Goal: Task Accomplishment & Management: Complete application form

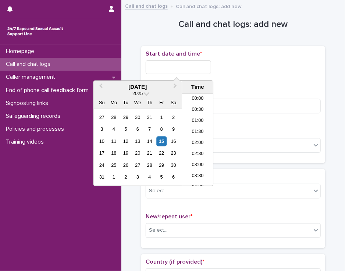
scroll to position [357, 0]
click at [190, 66] on input "text" at bounding box center [178, 67] width 65 height 14
click at [200, 148] on li "18:30" at bounding box center [197, 150] width 31 height 11
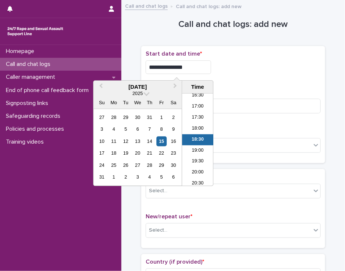
click at [187, 68] on input "**********" at bounding box center [178, 67] width 65 height 14
type input "**********"
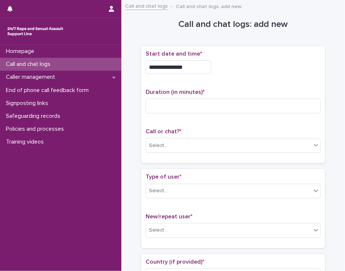
click at [221, 76] on div "**********" at bounding box center [233, 64] width 175 height 29
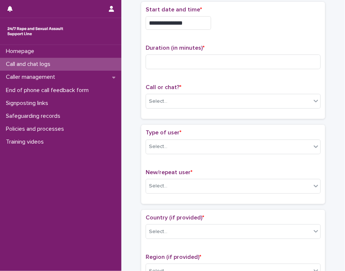
scroll to position [35, 0]
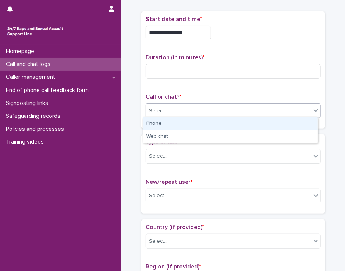
click at [211, 113] on div "Select..." at bounding box center [228, 111] width 165 height 12
click at [207, 122] on div "Phone" at bounding box center [230, 123] width 174 height 13
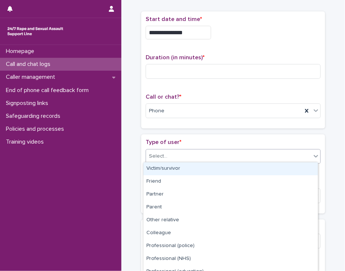
click at [188, 158] on div "Select..." at bounding box center [228, 156] width 165 height 12
click at [185, 167] on div "Victim/survivor" at bounding box center [230, 168] width 174 height 13
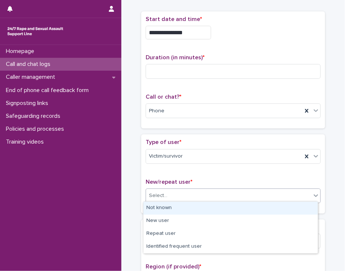
click at [177, 191] on div "Select..." at bounding box center [228, 195] width 165 height 12
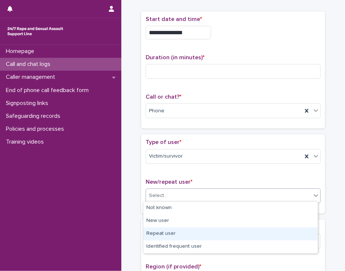
click at [174, 231] on div "Repeat user" at bounding box center [230, 233] width 174 height 13
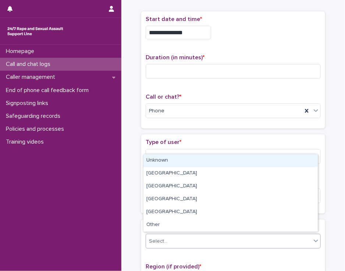
click at [174, 237] on div "Select..." at bounding box center [228, 241] width 165 height 12
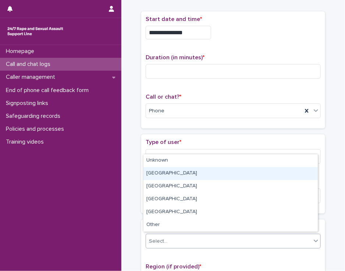
click at [196, 174] on div "[GEOGRAPHIC_DATA]" at bounding box center [230, 173] width 174 height 13
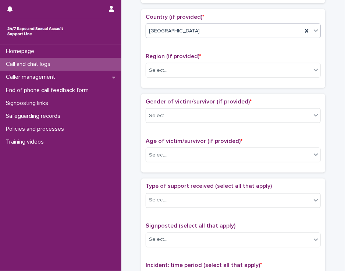
scroll to position [250, 0]
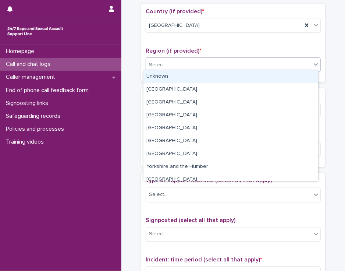
click at [314, 63] on icon at bounding box center [316, 64] width 4 height 3
click at [306, 74] on div "Unknown" at bounding box center [230, 76] width 174 height 13
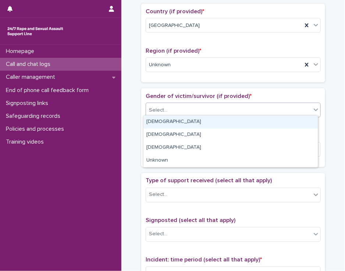
click at [287, 108] on div "Select..." at bounding box center [228, 110] width 165 height 12
click at [279, 123] on div "[DEMOGRAPHIC_DATA]" at bounding box center [230, 121] width 174 height 13
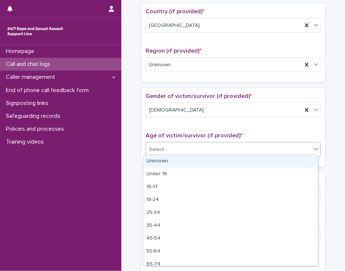
click at [270, 146] on div "Select..." at bounding box center [228, 149] width 165 height 12
click at [263, 157] on div "Unknown" at bounding box center [230, 161] width 174 height 13
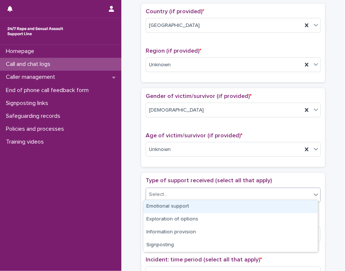
click at [259, 191] on div "Select..." at bounding box center [228, 195] width 165 height 12
click at [254, 206] on div "Emotional support" at bounding box center [230, 206] width 174 height 13
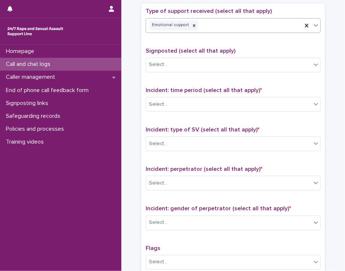
scroll to position [435, 0]
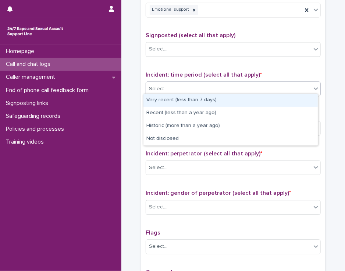
click at [304, 83] on div "Select..." at bounding box center [228, 89] width 165 height 12
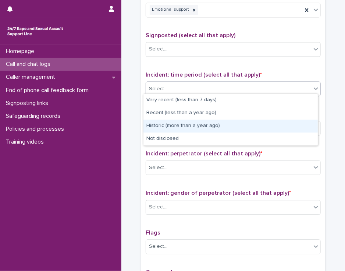
click at [294, 126] on div "Historic (more than a year ago)" at bounding box center [230, 126] width 174 height 13
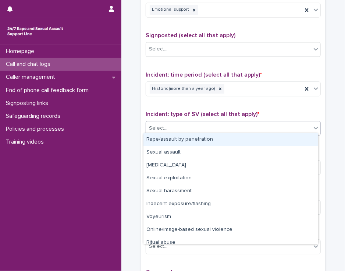
click at [293, 126] on div "Select..." at bounding box center [228, 128] width 165 height 12
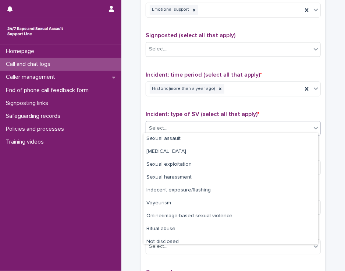
scroll to position [18, 0]
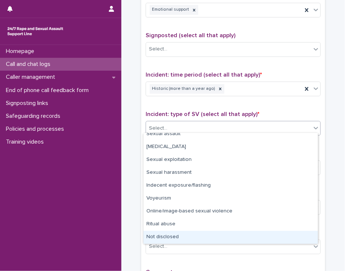
click at [293, 236] on div "Not disclosed" at bounding box center [230, 237] width 174 height 13
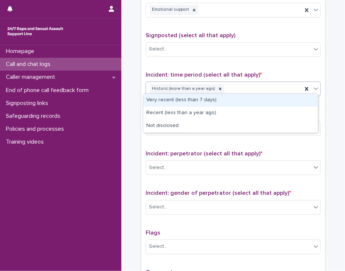
click at [314, 87] on icon at bounding box center [316, 88] width 4 height 3
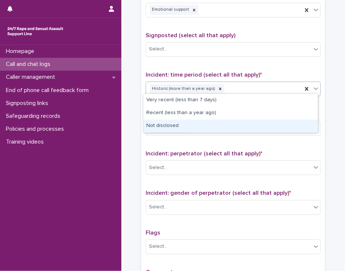
click at [293, 131] on div "Not disclosed" at bounding box center [230, 126] width 174 height 13
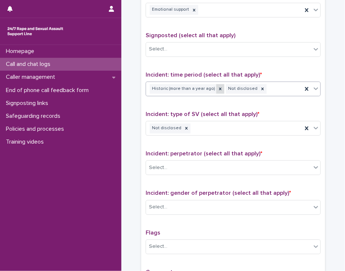
click at [218, 87] on icon at bounding box center [220, 88] width 5 height 5
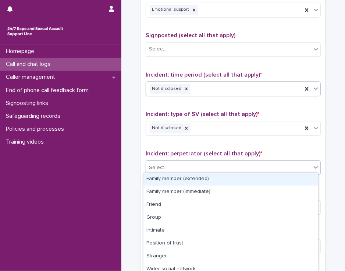
click at [215, 165] on div "Select..." at bounding box center [228, 167] width 165 height 12
click at [210, 179] on div "Family member (extended)" at bounding box center [230, 178] width 174 height 13
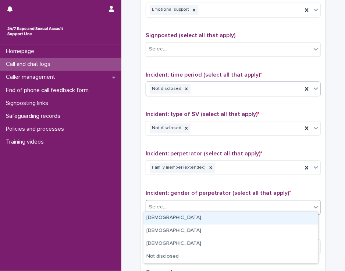
click at [208, 203] on div "Select..." at bounding box center [228, 207] width 165 height 12
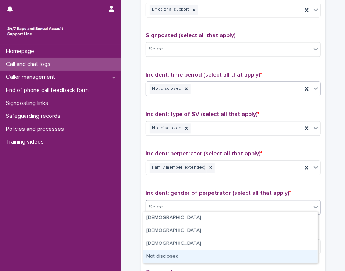
click at [206, 256] on div "Not disclosed" at bounding box center [230, 256] width 174 height 13
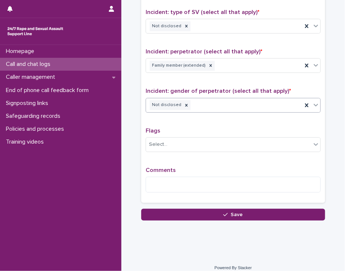
scroll to position [541, 0]
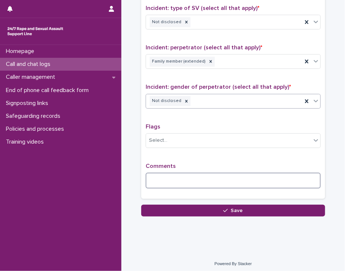
click at [158, 174] on textarea at bounding box center [233, 180] width 175 height 16
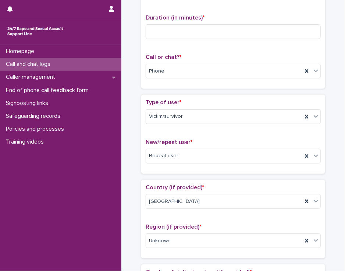
scroll to position [0, 0]
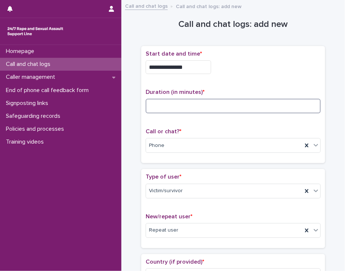
click at [166, 101] on input at bounding box center [233, 106] width 175 height 15
type input "**"
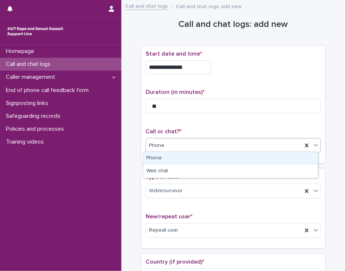
click at [156, 154] on div "Phone" at bounding box center [230, 158] width 174 height 13
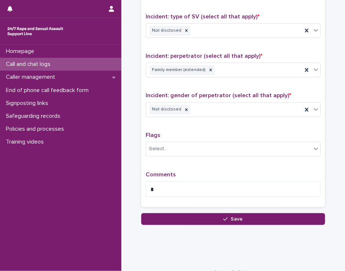
scroll to position [539, 0]
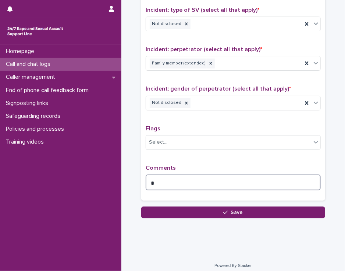
click at [153, 176] on textarea at bounding box center [233, 182] width 175 height 16
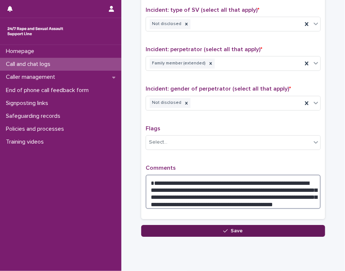
type textarea "**********"
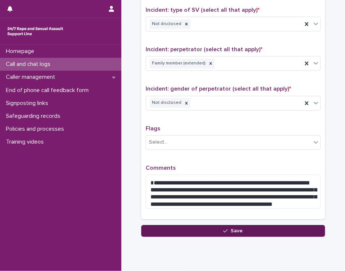
click at [153, 225] on button "Save" at bounding box center [233, 231] width 184 height 12
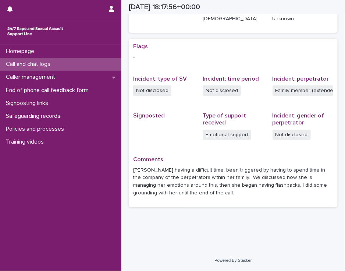
scroll to position [128, 0]
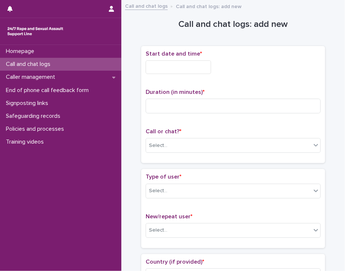
click at [149, 67] on input "text" at bounding box center [178, 67] width 65 height 14
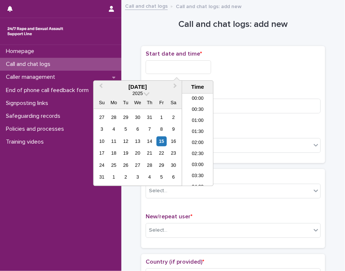
scroll to position [379, 0]
click at [196, 140] on li "19:00" at bounding box center [197, 139] width 31 height 11
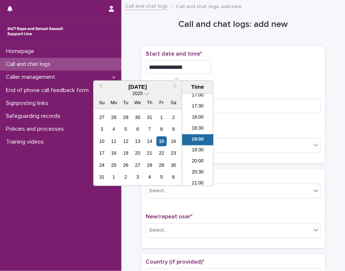
click at [186, 66] on input "**********" at bounding box center [178, 67] width 65 height 14
type input "**********"
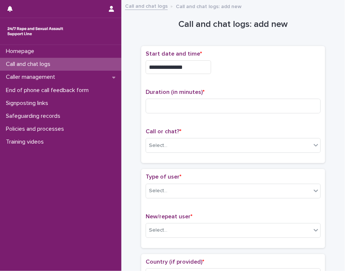
click at [229, 81] on div "**********" at bounding box center [233, 104] width 175 height 108
click at [189, 106] on input at bounding box center [233, 106] width 175 height 15
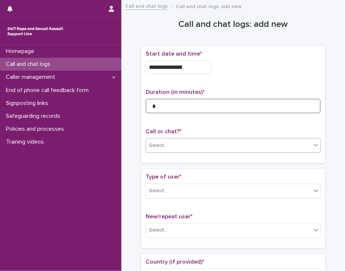
type input "*"
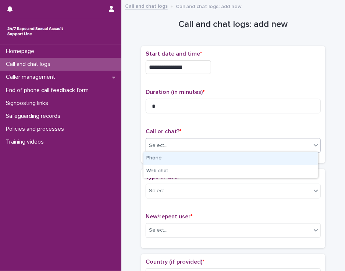
click at [184, 145] on div "Select..." at bounding box center [228, 145] width 165 height 12
click at [180, 162] on div "Phone" at bounding box center [230, 158] width 174 height 13
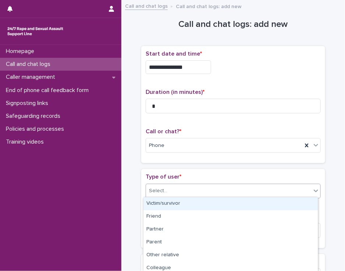
click at [176, 194] on div "Select..." at bounding box center [228, 191] width 165 height 12
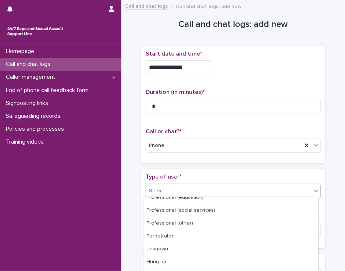
scroll to position [119, 0]
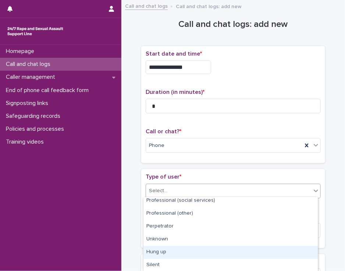
click at [297, 251] on div "Hung up" at bounding box center [230, 252] width 174 height 13
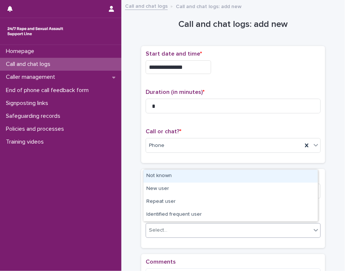
click at [267, 230] on div "Select..." at bounding box center [228, 230] width 165 height 12
click at [251, 174] on div "Not known" at bounding box center [230, 176] width 174 height 13
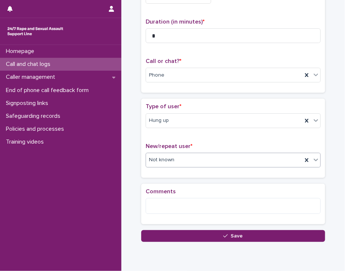
scroll to position [97, 0]
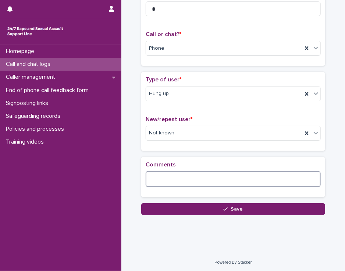
click at [153, 173] on textarea at bounding box center [233, 179] width 175 height 16
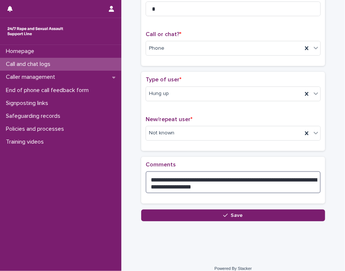
scroll to position [103, 0]
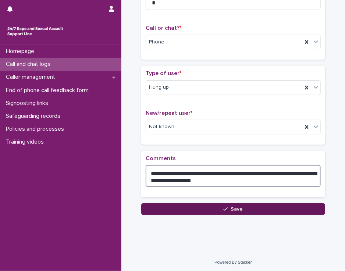
type textarea "**********"
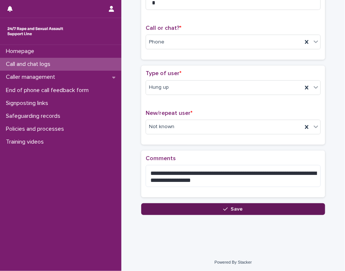
click at [158, 210] on button "Save" at bounding box center [233, 209] width 184 height 12
